Goal: Information Seeking & Learning: Learn about a topic

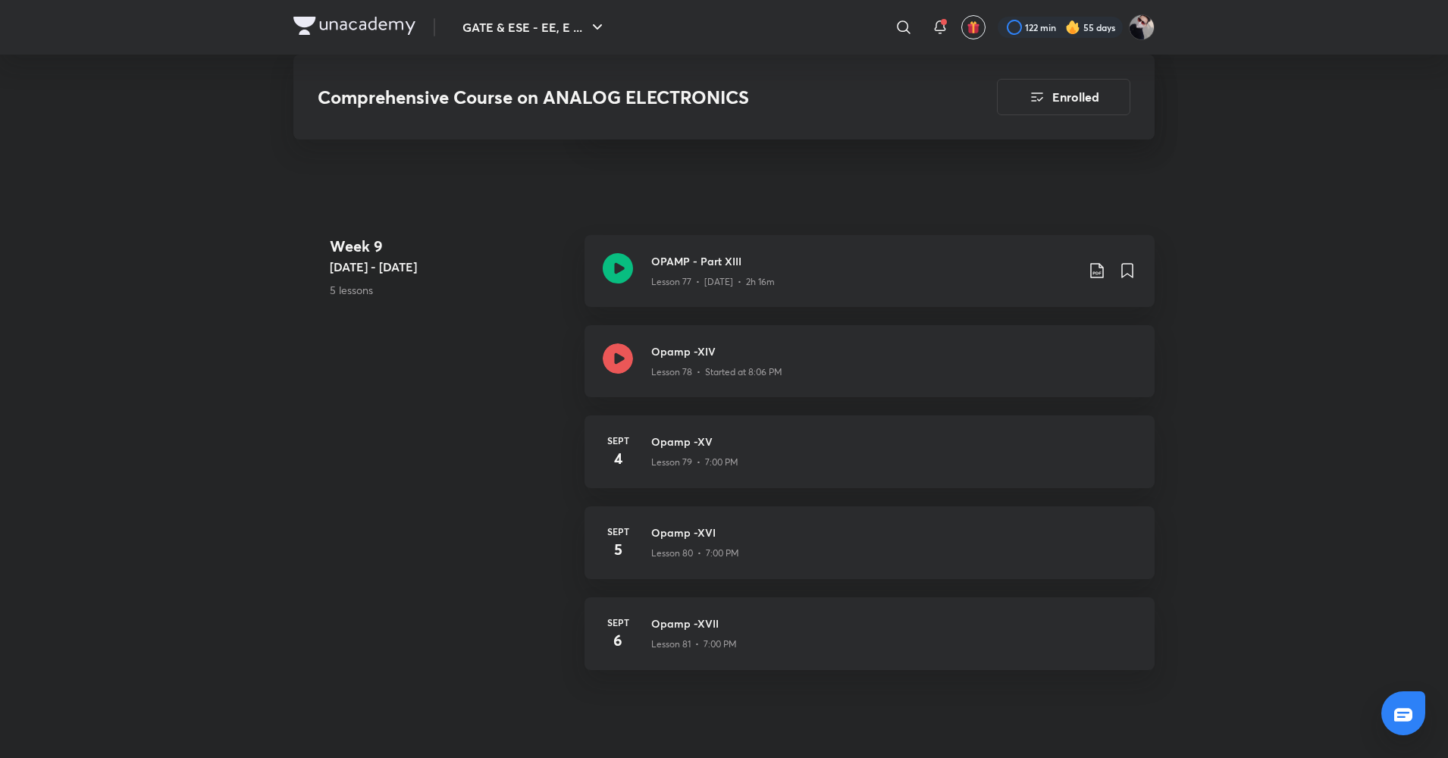
scroll to position [8331, 0]
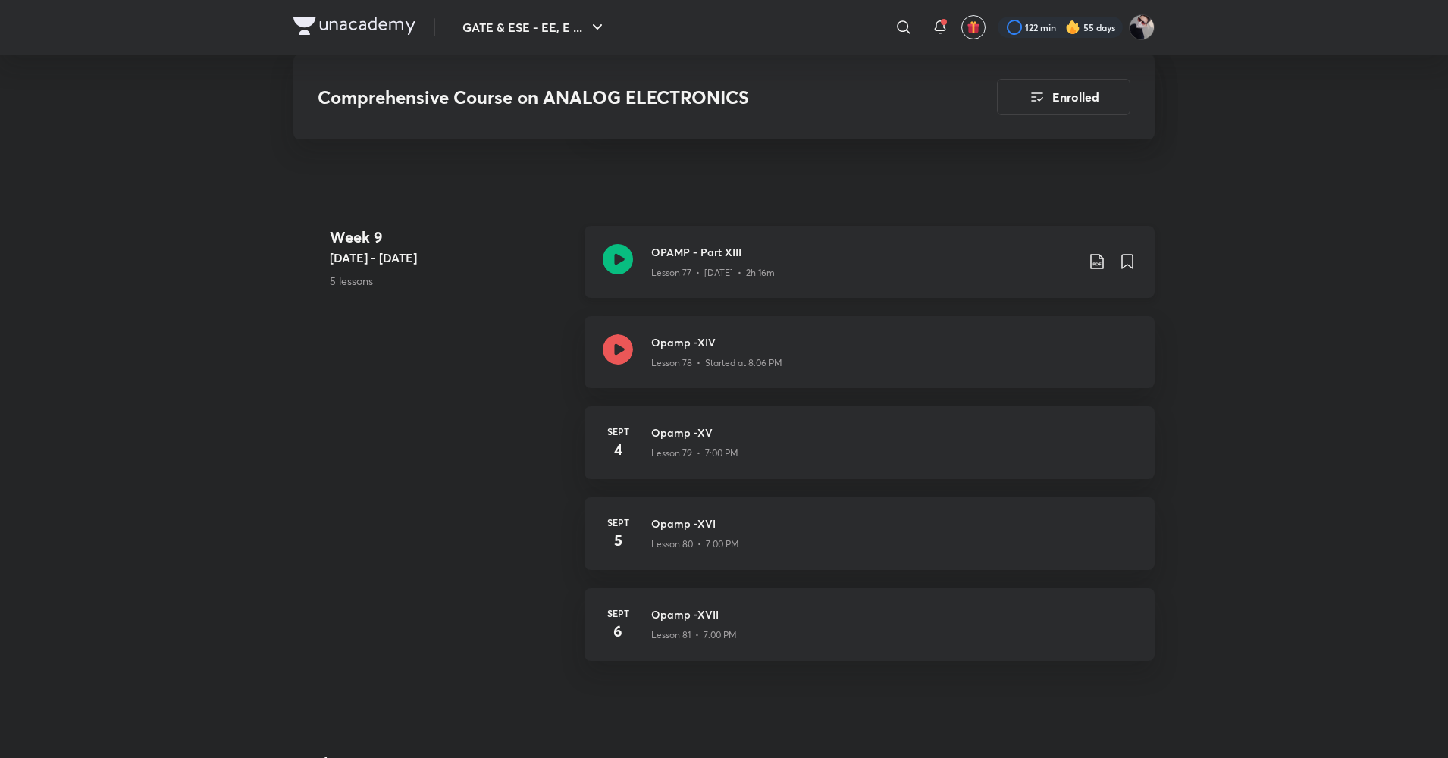
click at [1096, 263] on icon at bounding box center [1097, 262] width 18 height 18
click at [999, 342] on p "With annotation" at bounding box center [982, 343] width 78 height 16
